Goal: Information Seeking & Learning: Learn about a topic

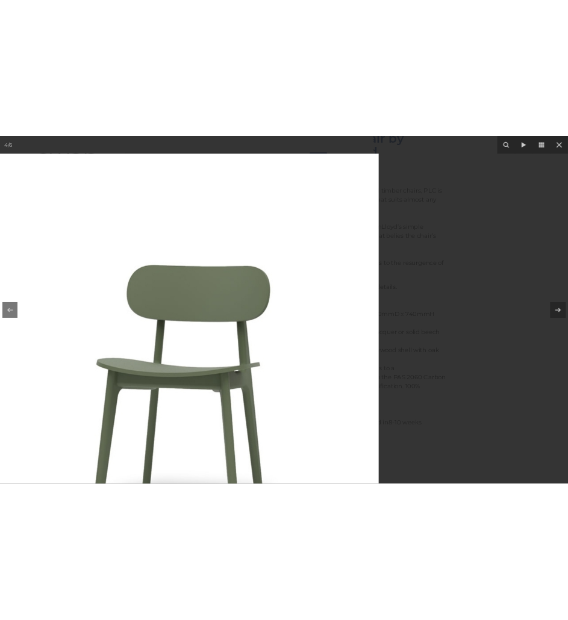
scroll to position [853, 0]
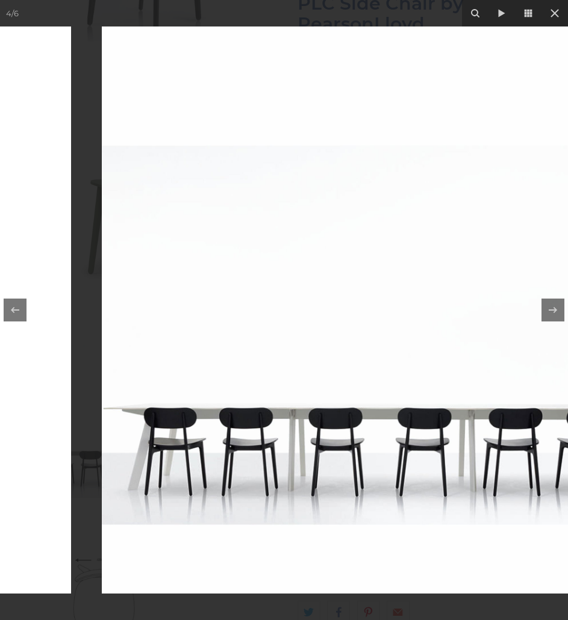
drag, startPoint x: 347, startPoint y: 302, endPoint x: -156, endPoint y: 432, distance: 518.9
click at [0, 432] on html "Everything Works Out Perfectly Please call us on [PHONE_NUMBER] menu [GEOGRAPHI…" at bounding box center [284, 161] width 568 height 2029
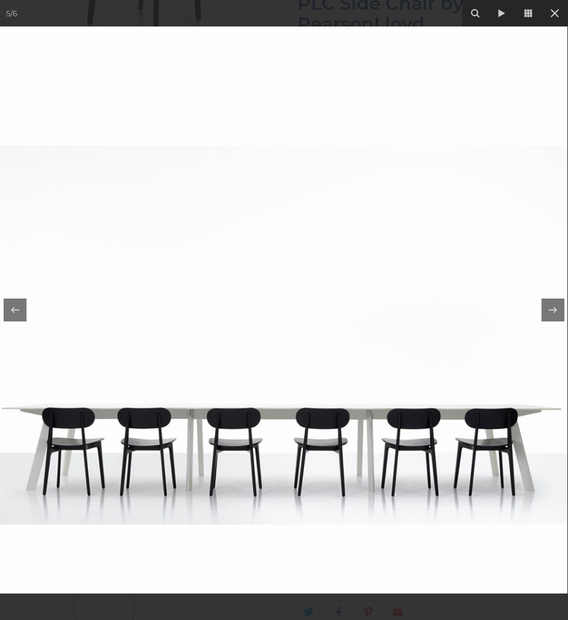
drag, startPoint x: 302, startPoint y: 289, endPoint x: 468, endPoint y: 280, distance: 166.9
click at [568, 293] on html "Everything Works Out Perfectly Please call us on [PHONE_NUMBER] menu [GEOGRAPHI…" at bounding box center [284, 161] width 568 height 2029
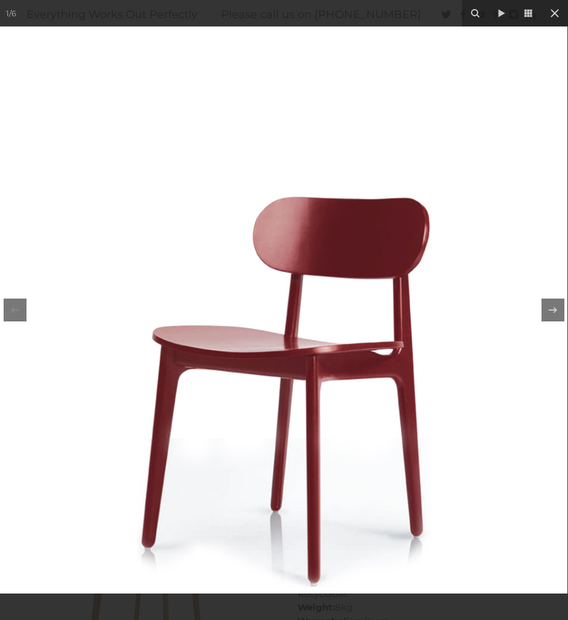
scroll to position [60, 0]
